Goal: Complete application form

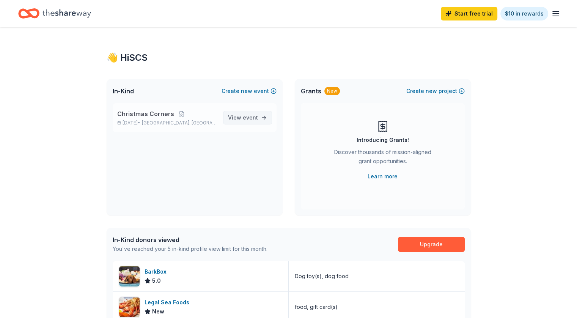
click at [235, 115] on span "View event" at bounding box center [243, 117] width 30 height 9
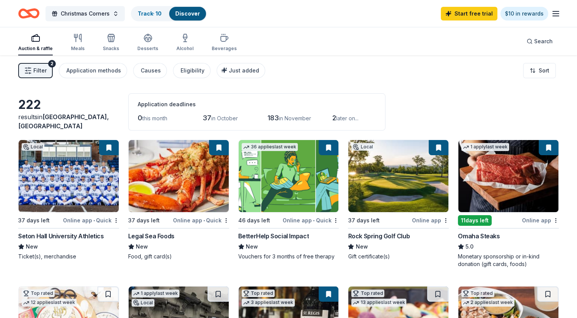
click at [551, 13] on icon "button" at bounding box center [555, 13] width 9 height 9
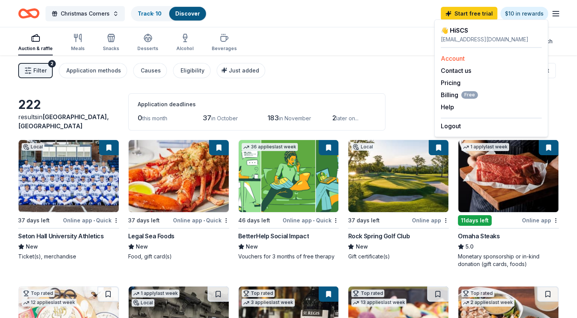
click at [456, 56] on link "Account" at bounding box center [453, 59] width 24 height 8
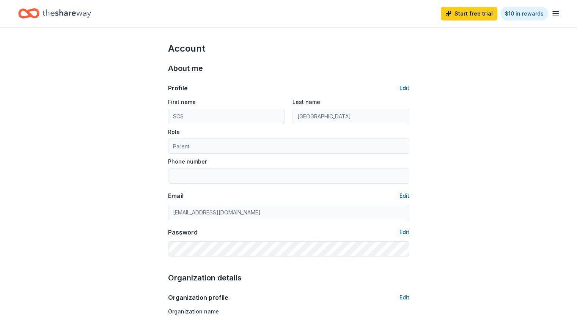
click at [551, 13] on icon "button" at bounding box center [555, 13] width 9 height 9
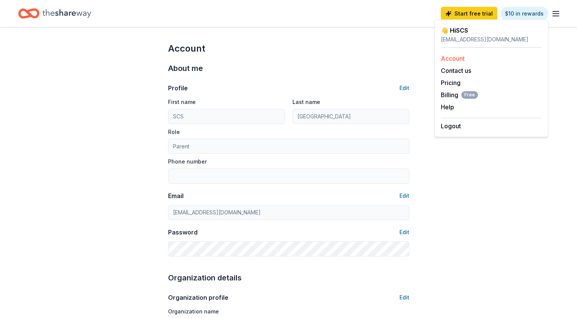
click at [453, 54] on div "Account" at bounding box center [491, 58] width 101 height 9
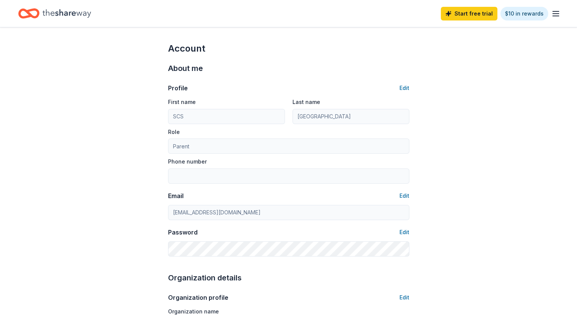
click at [83, 14] on icon "Home" at bounding box center [67, 14] width 49 height 16
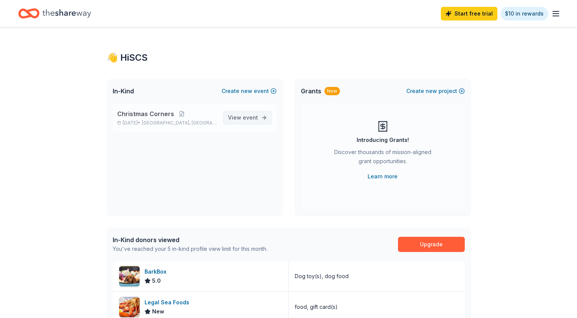
click at [237, 114] on span "View event" at bounding box center [243, 117] width 30 height 9
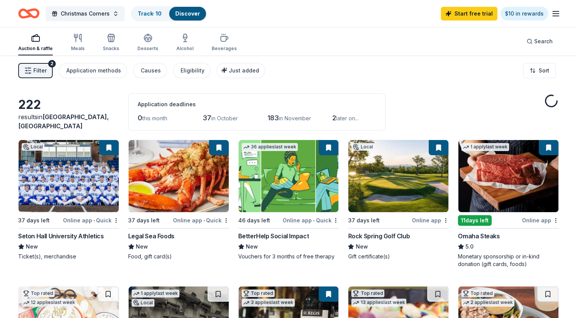
click at [59, 172] on img at bounding box center [69, 176] width 100 height 72
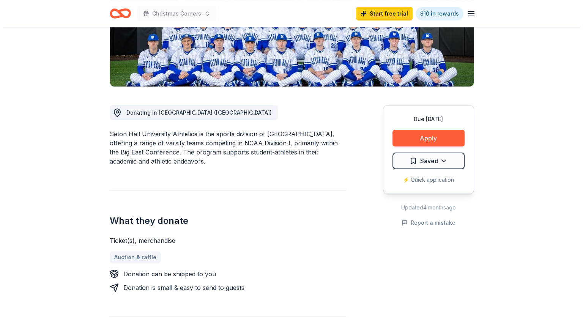
scroll to position [144, 0]
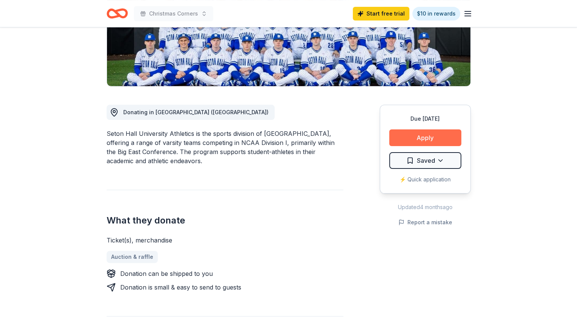
click at [402, 143] on button "Apply" at bounding box center [425, 137] width 72 height 17
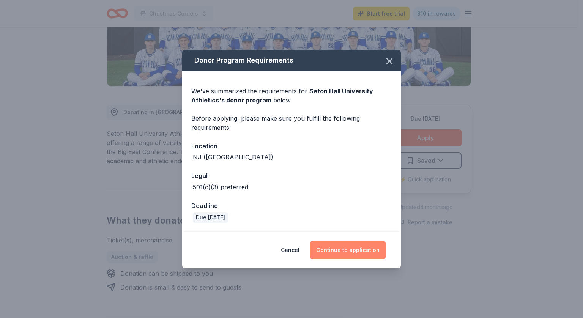
click at [343, 251] on button "Continue to application" at bounding box center [348, 250] width 76 height 18
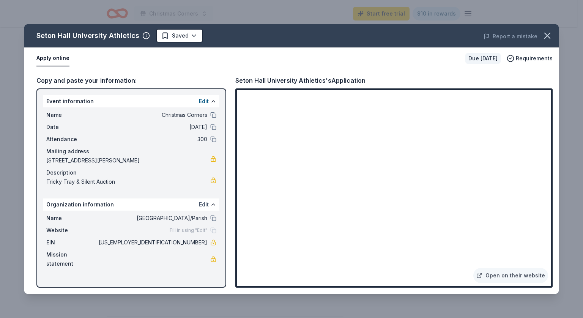
click at [208, 205] on button "Edit" at bounding box center [204, 204] width 10 height 9
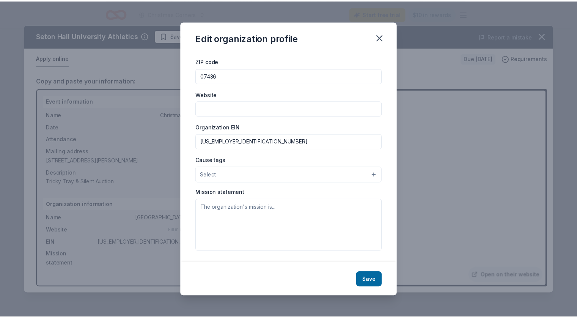
scroll to position [0, 0]
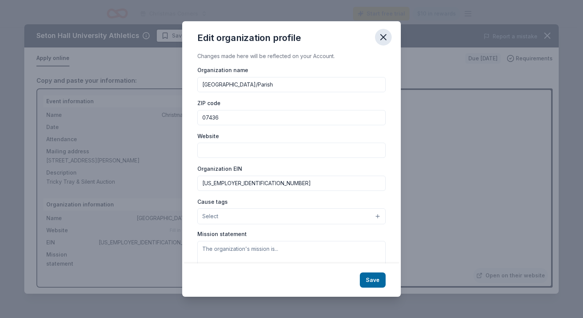
click at [381, 36] on icon "button" at bounding box center [383, 37] width 11 height 11
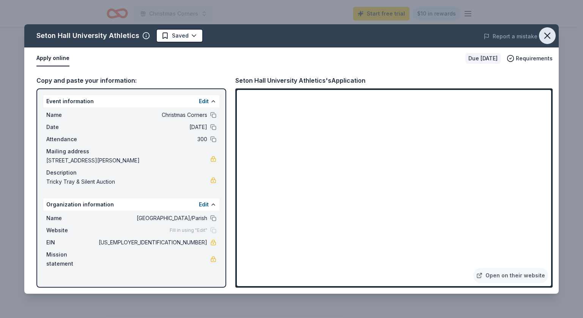
click at [549, 35] on icon "button" at bounding box center [547, 35] width 11 height 11
